Goal: Use online tool/utility: Utilize a website feature to perform a specific function

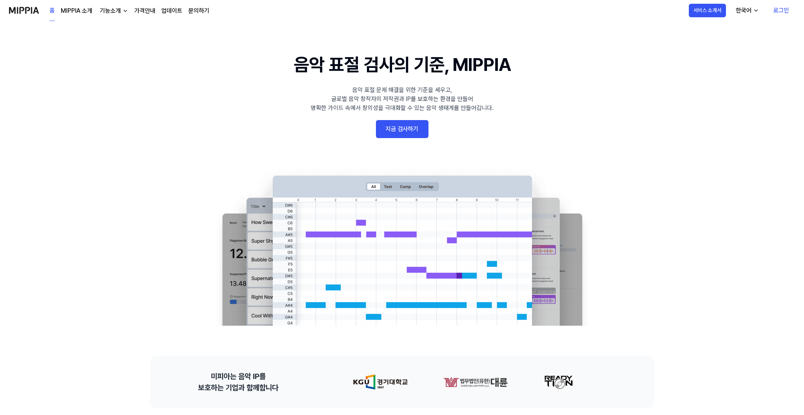
click at [780, 11] on link "로그인" at bounding box center [781, 10] width 28 height 21
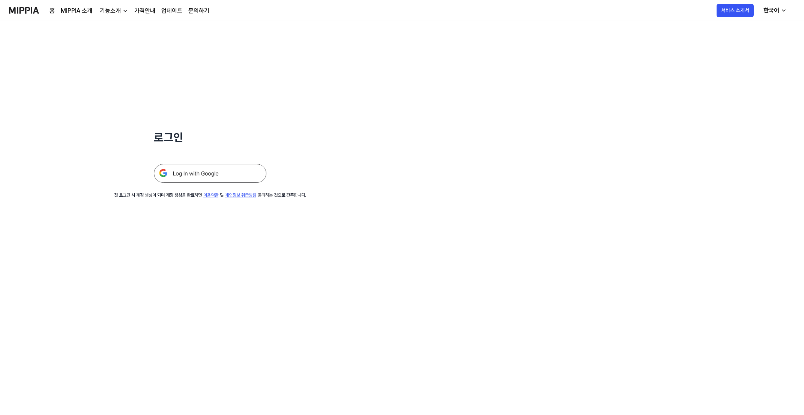
click at [209, 172] on img at bounding box center [210, 173] width 113 height 19
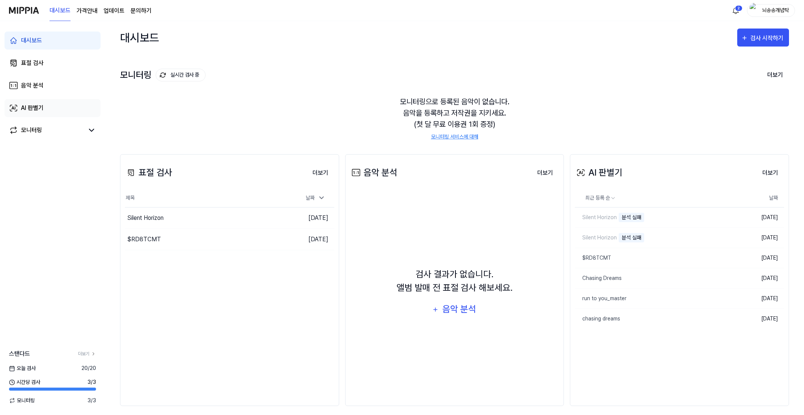
click at [43, 110] on div "AI 판별기" at bounding box center [32, 108] width 23 height 9
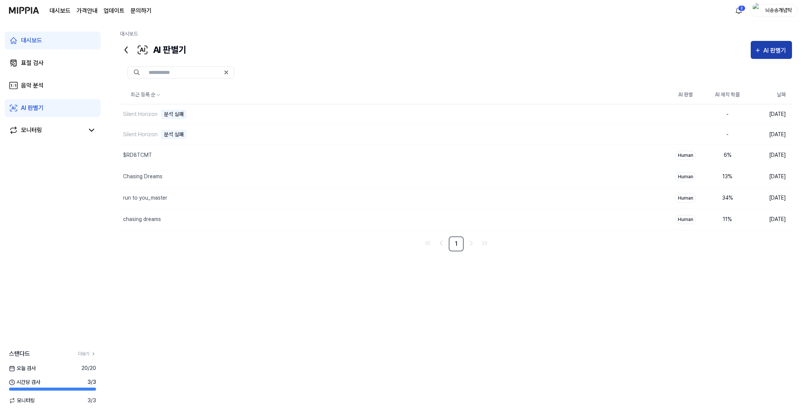
click at [785, 55] on div "AI 판별기" at bounding box center [776, 51] width 25 height 10
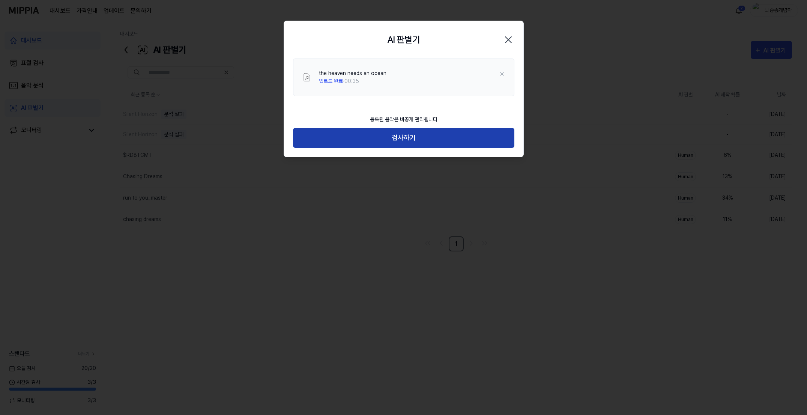
click at [404, 141] on button "검사하기" at bounding box center [403, 138] width 221 height 20
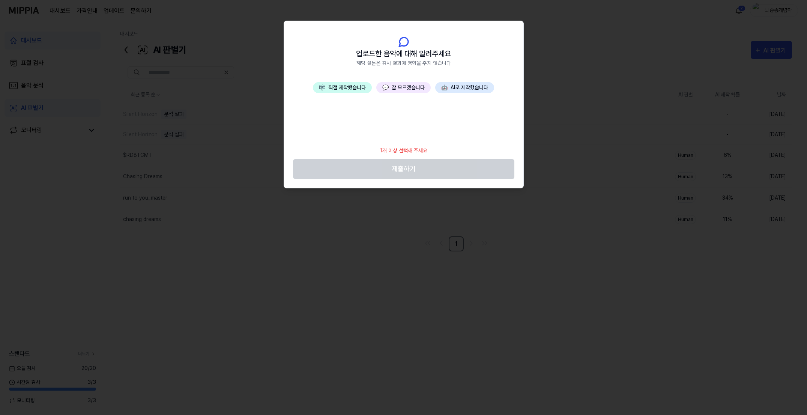
click at [350, 89] on button "🎼 직접 제작했습니다" at bounding box center [342, 87] width 59 height 11
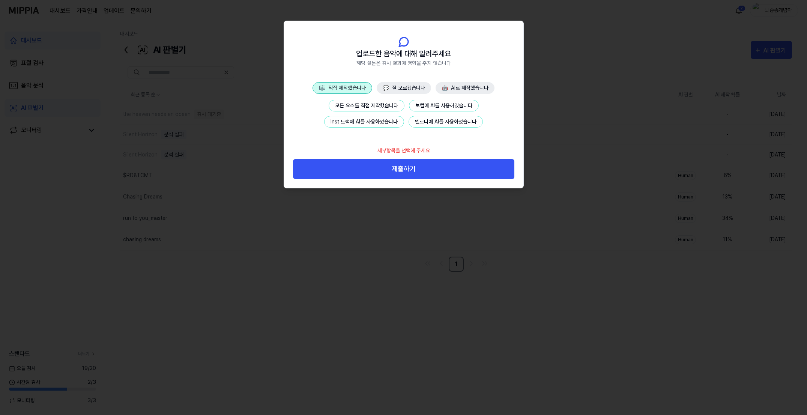
click at [419, 105] on button "보컬에 AI를 사용하였습니다" at bounding box center [444, 106] width 70 height 12
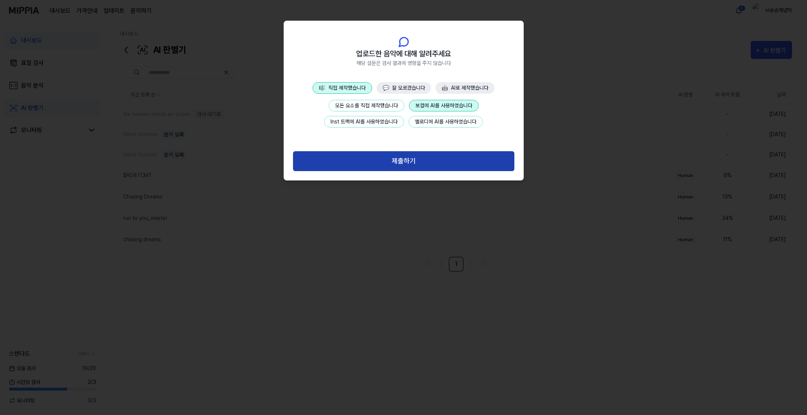
click at [428, 164] on button "제출하기" at bounding box center [403, 161] width 221 height 20
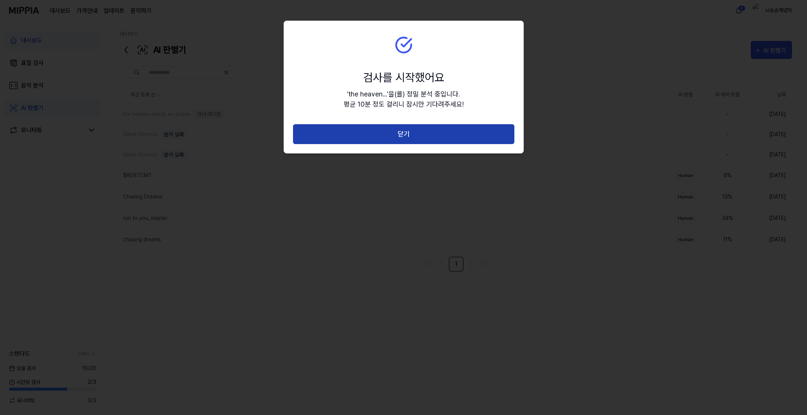
click at [409, 132] on button "닫기" at bounding box center [403, 134] width 221 height 20
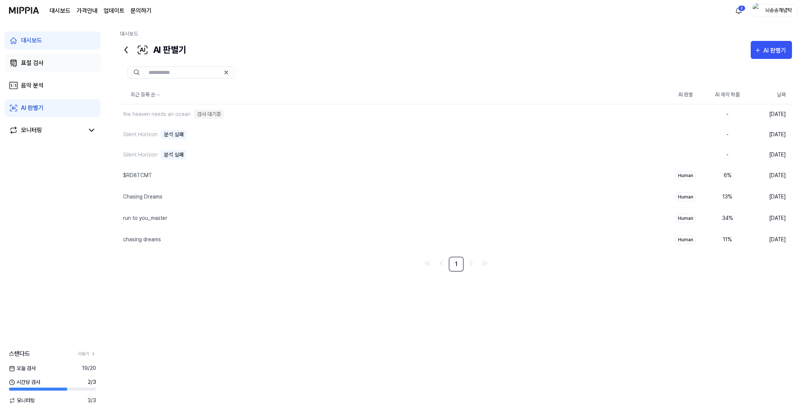
click at [41, 61] on div "표절 검사" at bounding box center [32, 63] width 23 height 9
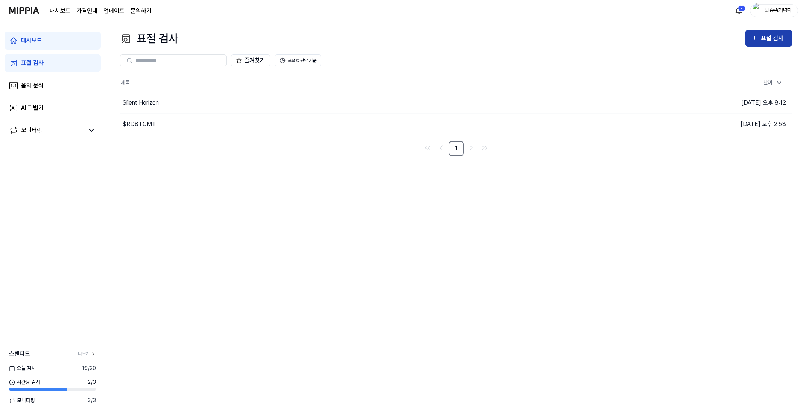
click at [780, 41] on div "표절 검사" at bounding box center [773, 38] width 25 height 10
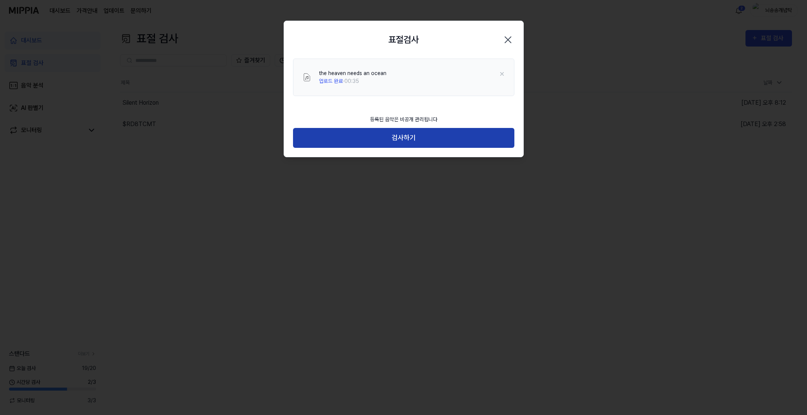
click at [430, 140] on button "검사하기" at bounding box center [403, 138] width 221 height 20
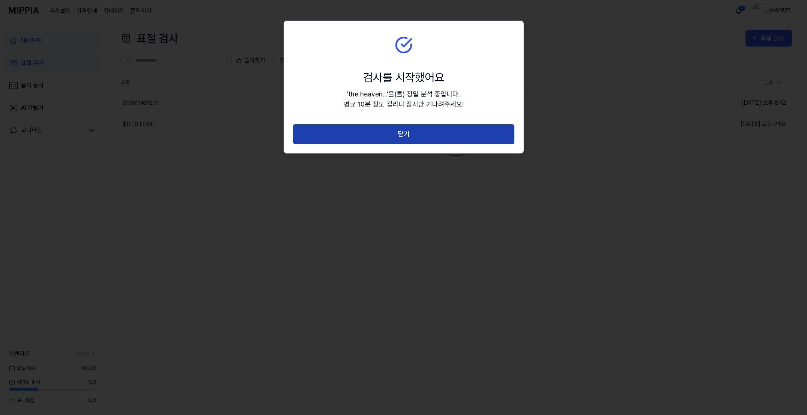
click at [415, 138] on button "닫기" at bounding box center [403, 134] width 221 height 20
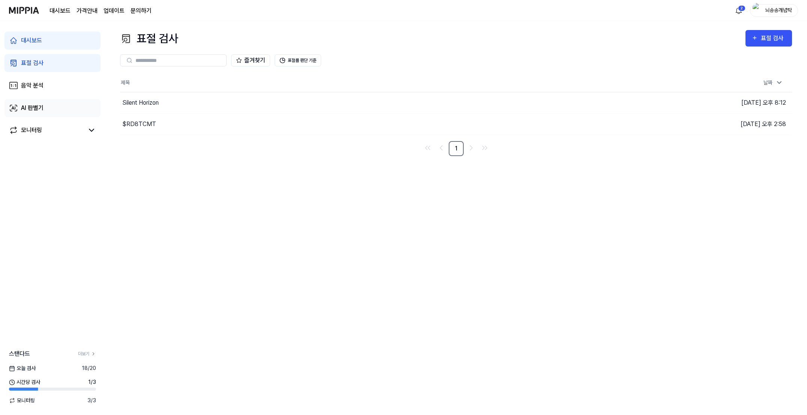
click at [48, 102] on link "AI 판별기" at bounding box center [53, 108] width 96 height 18
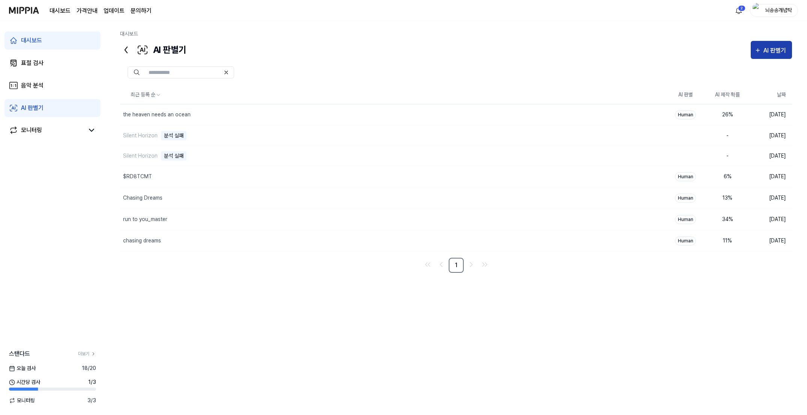
click at [774, 51] on div "AI 판별기" at bounding box center [776, 51] width 25 height 10
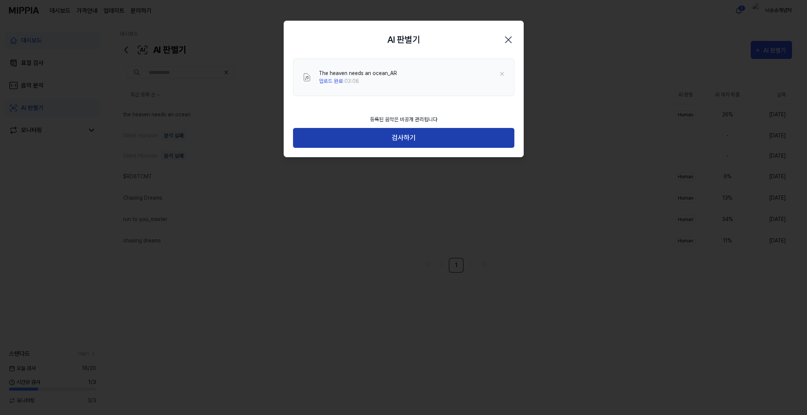
click at [441, 140] on button "검사하기" at bounding box center [403, 138] width 221 height 20
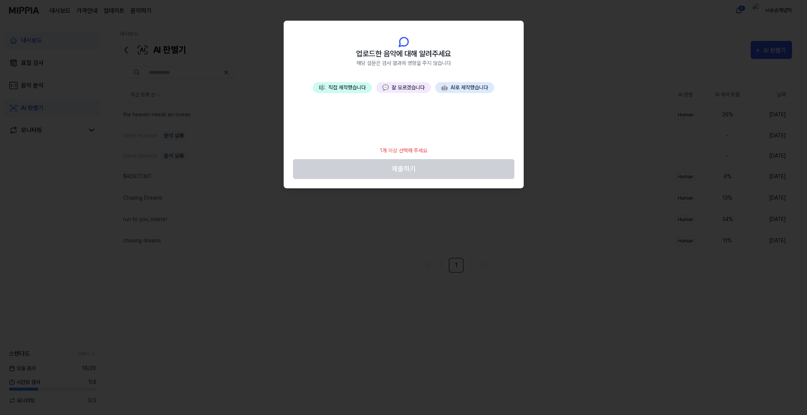
click at [359, 90] on button "🎼 직접 제작했습니다" at bounding box center [342, 87] width 59 height 11
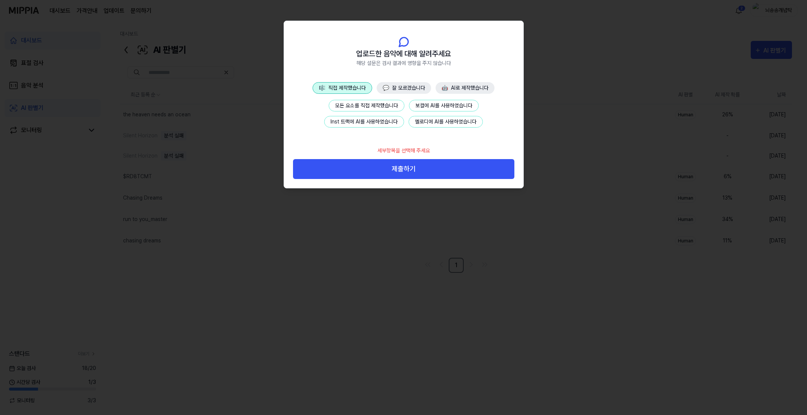
click at [375, 110] on button "모든 요소를 직접 제작했습니다" at bounding box center [367, 106] width 76 height 12
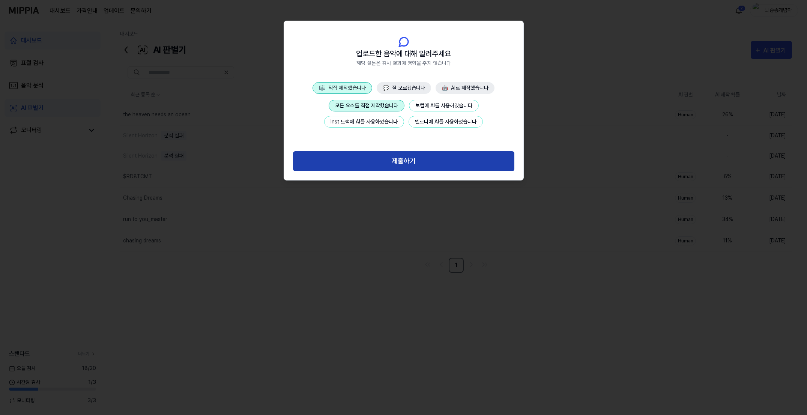
click at [421, 160] on button "제출하기" at bounding box center [403, 161] width 221 height 20
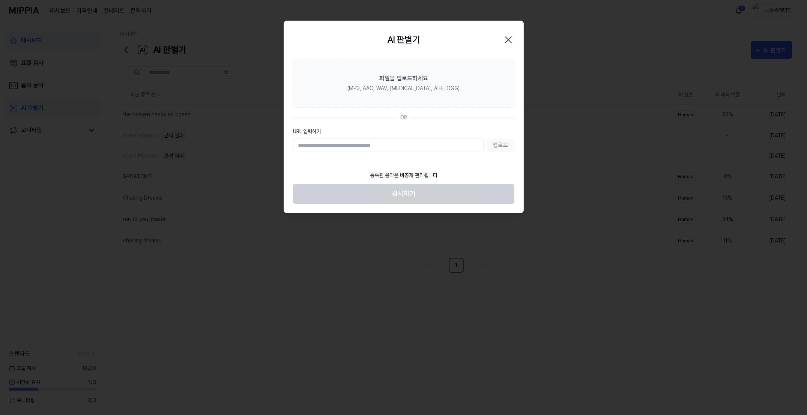
click at [421, 160] on div at bounding box center [403, 207] width 807 height 415
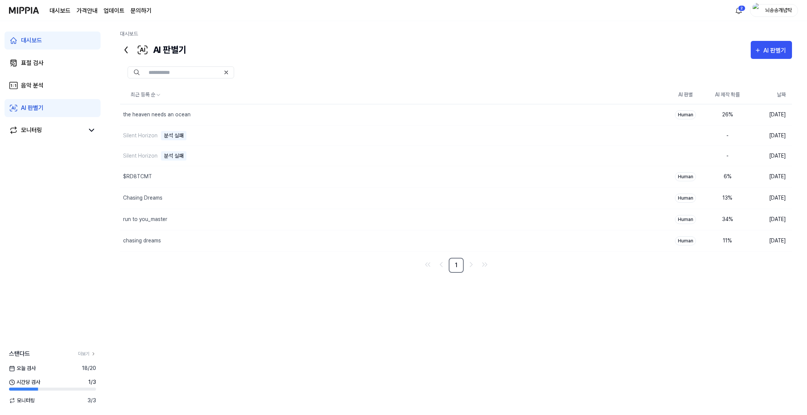
click at [480, 337] on div "최근 등록 순 AI 판별 AI 제작 확률 날짜 the heaven needs an ocean 삭제 Human 26 % 2025.09.01. S…" at bounding box center [456, 221] width 672 height 270
click at [44, 70] on link "표절 검사" at bounding box center [53, 63] width 96 height 18
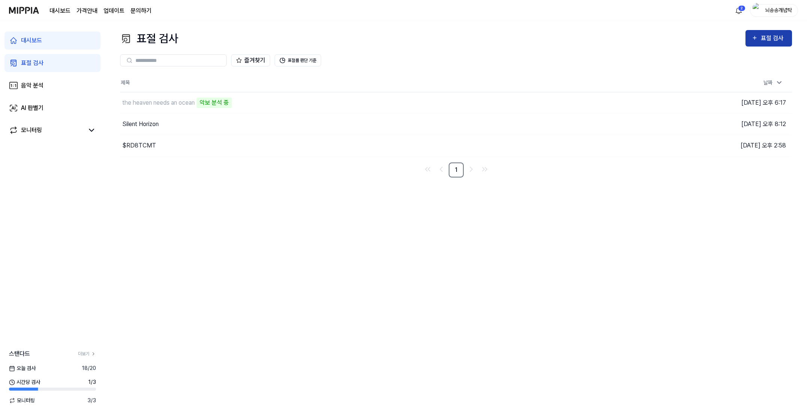
click at [761, 41] on div "표절 검사" at bounding box center [773, 38] width 25 height 10
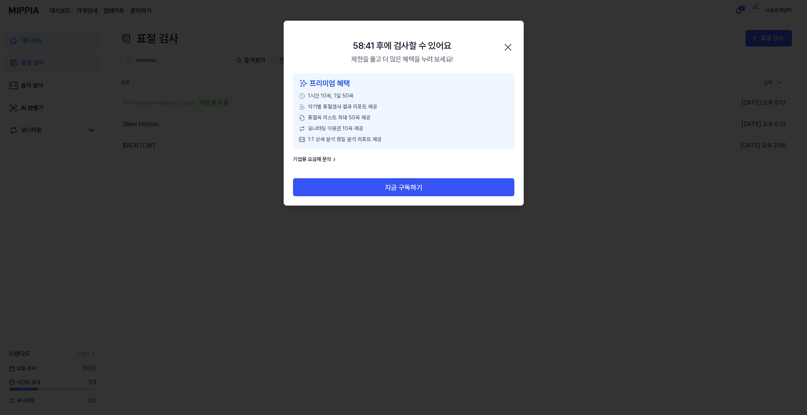
click at [511, 45] on icon "button" at bounding box center [508, 47] width 12 height 12
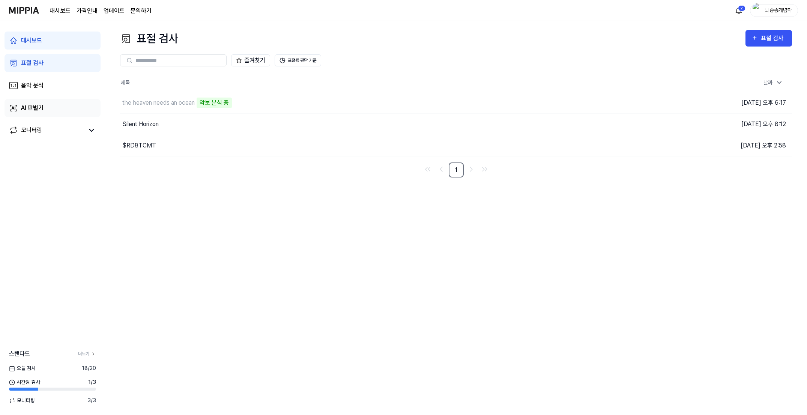
click at [40, 115] on link "AI 판별기" at bounding box center [53, 108] width 96 height 18
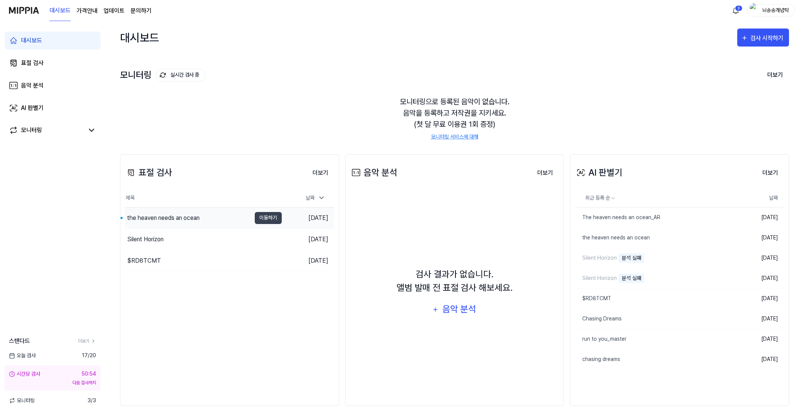
click at [179, 221] on div "the heaven needs an ocean" at bounding box center [163, 217] width 72 height 9
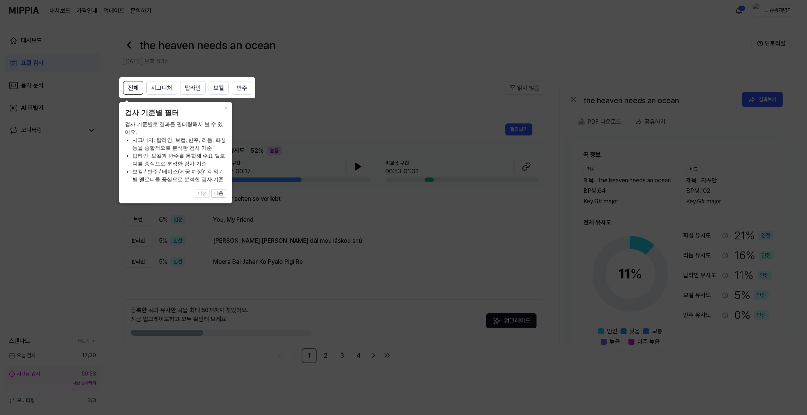
click at [71, 279] on icon at bounding box center [403, 207] width 807 height 415
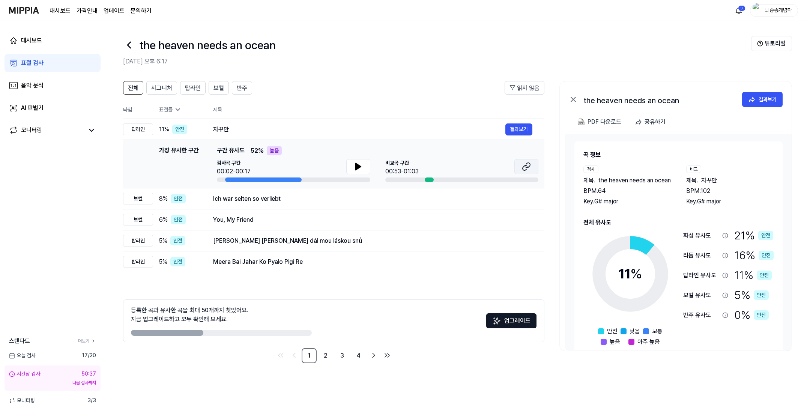
click at [531, 170] on button at bounding box center [526, 166] width 24 height 15
click at [39, 111] on div "AI 판별기" at bounding box center [32, 108] width 23 height 9
